Goal: Information Seeking & Learning: Check status

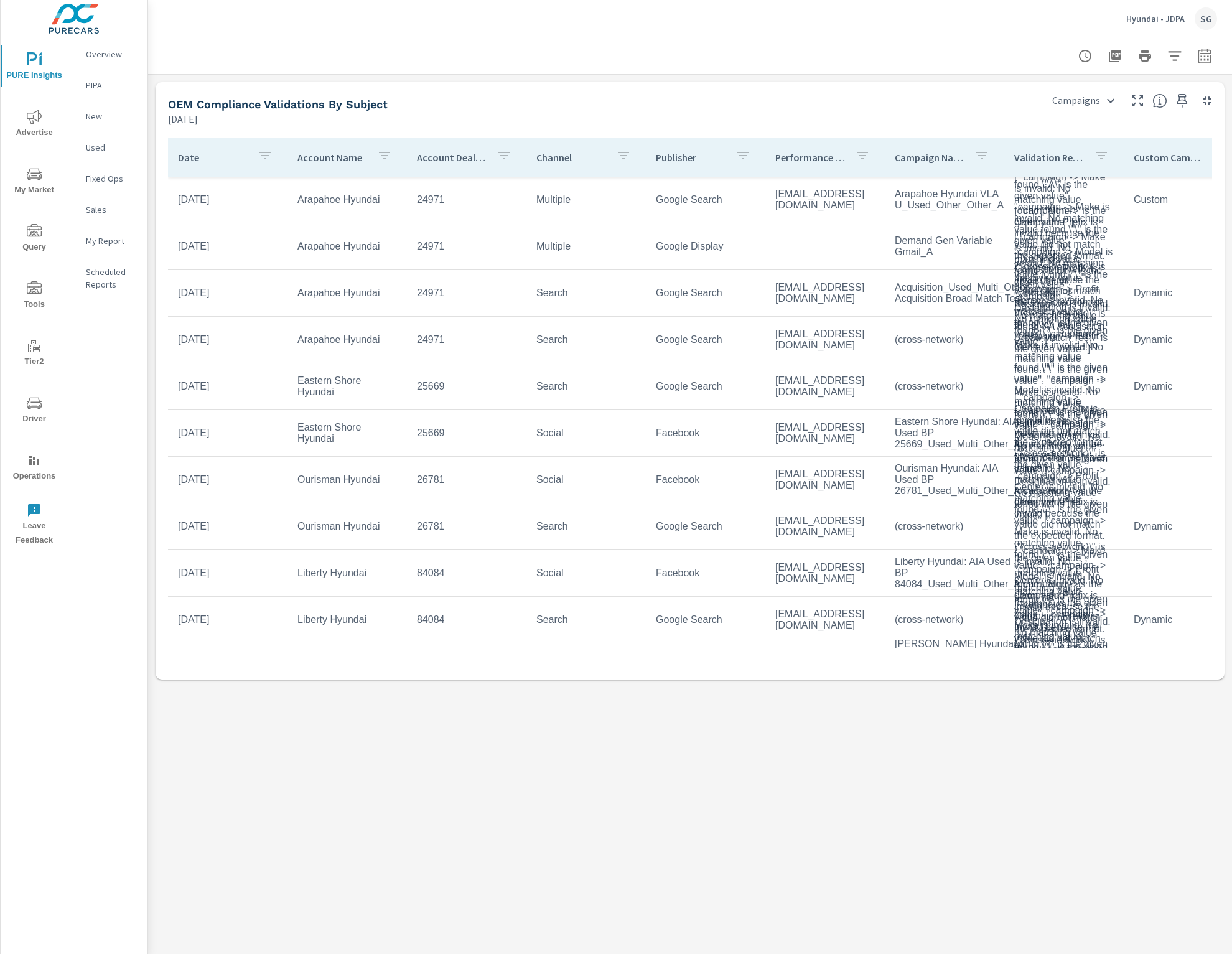
click at [981, 105] on div "OEM Compliance Validations by Subject" at bounding box center [601, 104] width 867 height 14
